Goal: Go to known website: Go to known website

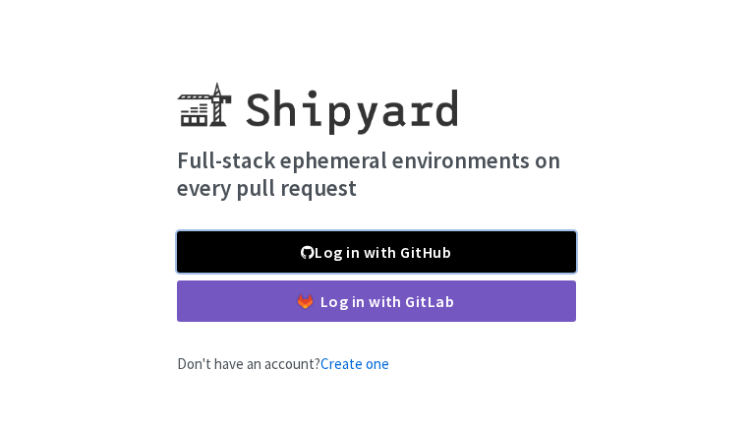
click at [502, 252] on link "Log in with GitHub" at bounding box center [376, 251] width 399 height 41
